Goal: Task Accomplishment & Management: Use online tool/utility

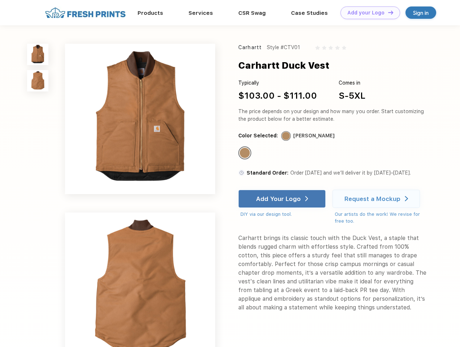
click at [368, 13] on link "Add your Logo Design Tool" at bounding box center [371, 12] width 60 height 13
click at [0, 0] on div "Design Tool" at bounding box center [0, 0] width 0 height 0
click at [387, 12] on link "Add your Logo Design Tool" at bounding box center [371, 12] width 60 height 13
click at [38, 54] on img at bounding box center [37, 54] width 21 height 21
click at [38, 81] on img at bounding box center [37, 80] width 21 height 21
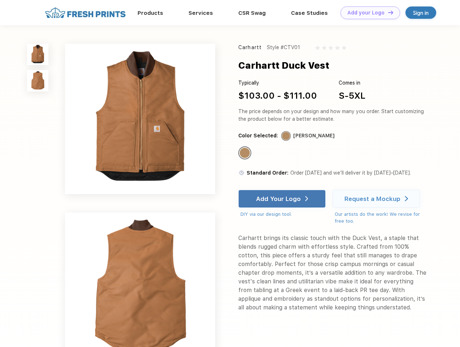
click at [246, 153] on div "Standard Color" at bounding box center [245, 153] width 10 height 10
click at [283, 199] on div "Add Your Logo" at bounding box center [278, 198] width 45 height 7
click at [377, 199] on div "Request a Mockup" at bounding box center [372, 198] width 56 height 7
